Goal: Task Accomplishment & Management: Use online tool/utility

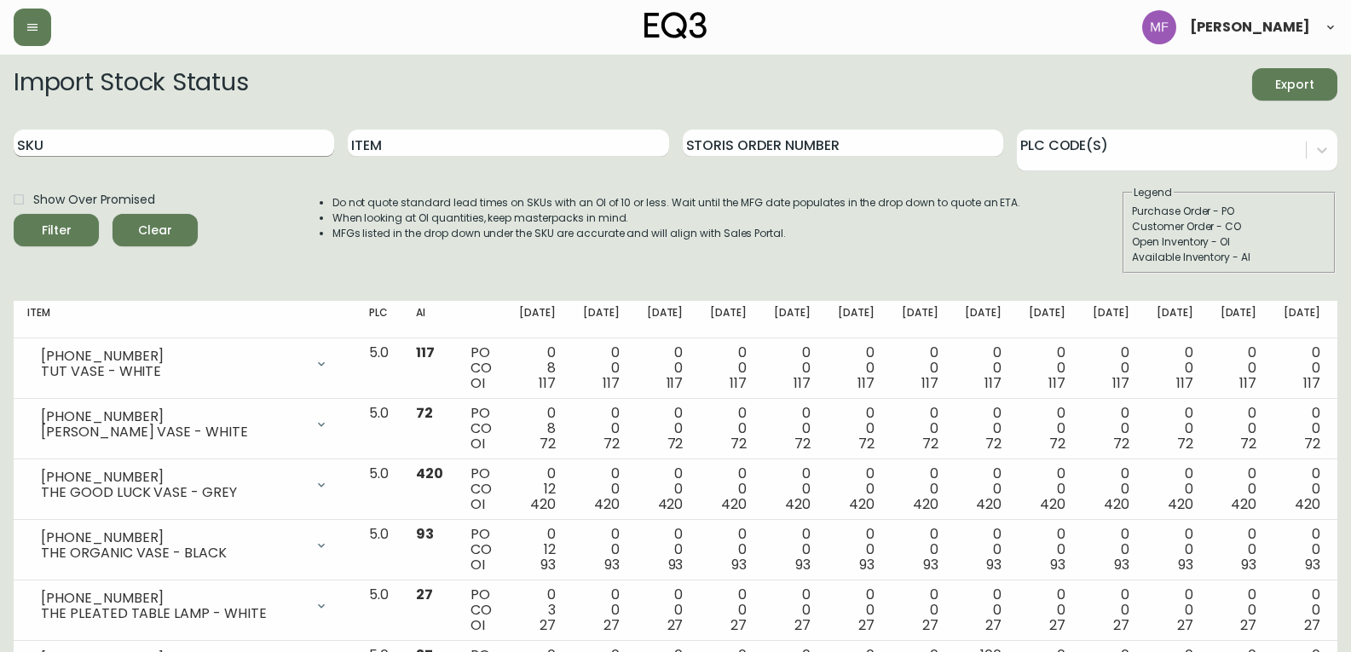
click at [240, 151] on input "SKU" at bounding box center [174, 143] width 321 height 27
paste input "[PHONE_NUMBER]"
click at [14, 214] on button "Filter" at bounding box center [56, 230] width 85 height 32
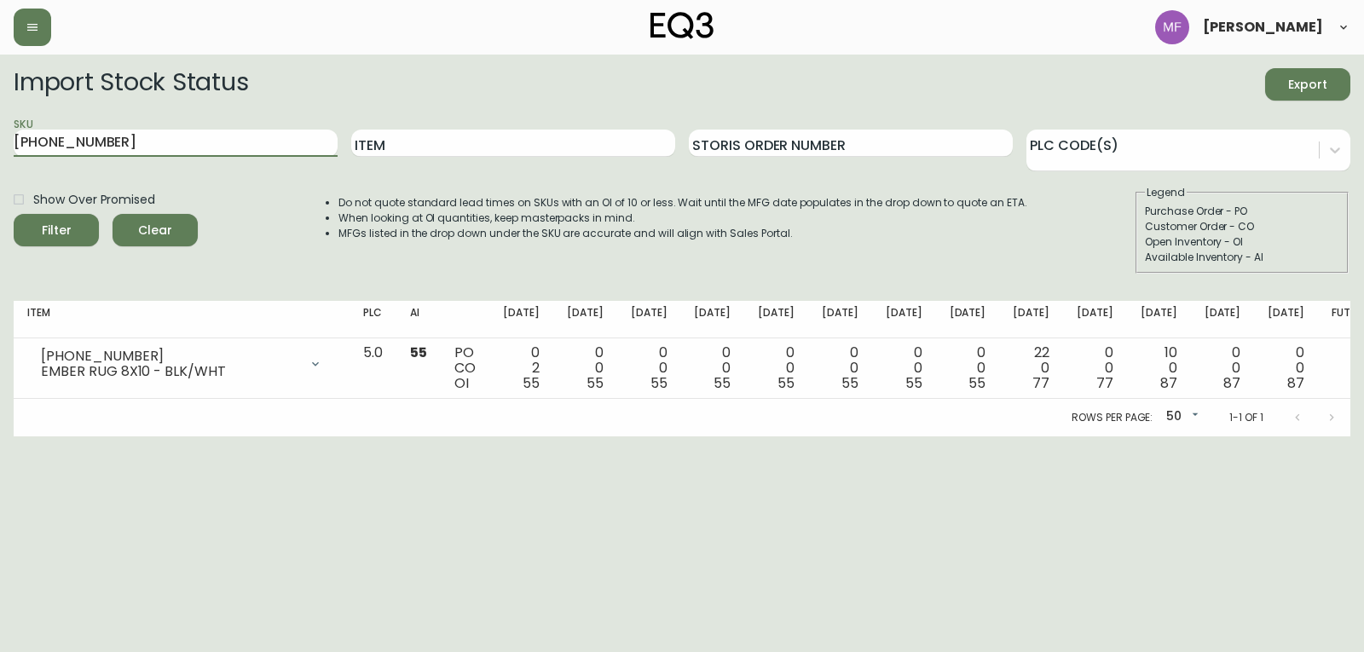
drag, startPoint x: 102, startPoint y: 147, endPoint x: -25, endPoint y: 160, distance: 127.7
click at [0, 160] on html "[PERSON_NAME] Import Stock Status Export SKU [PHONE_NUMBER] Item Storis Order N…" at bounding box center [682, 218] width 1364 height 436
paste input "650-8"
type input "[PHONE_NUMBER]"
click at [14, 214] on button "Filter" at bounding box center [56, 230] width 85 height 32
